Goal: Task Accomplishment & Management: Manage account settings

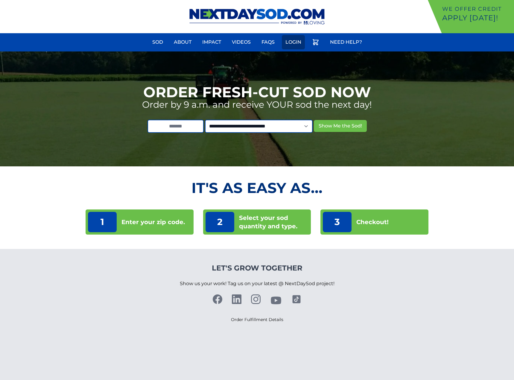
click at [291, 45] on link "Login" at bounding box center [293, 42] width 23 height 14
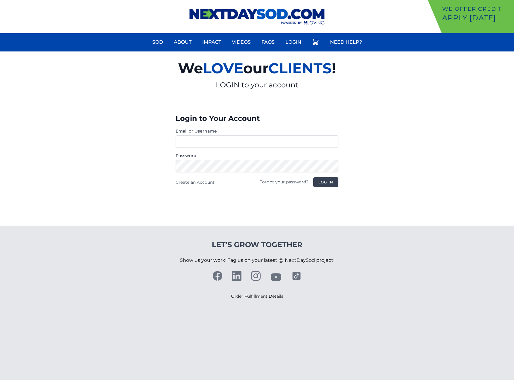
type input "**********"
click at [320, 183] on button "Log in" at bounding box center [325, 182] width 25 height 10
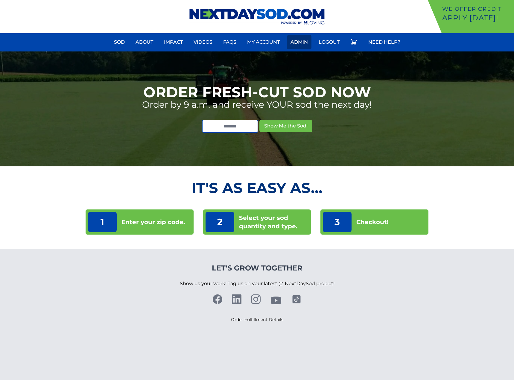
click at [295, 45] on link "Admin" at bounding box center [299, 42] width 25 height 14
